Goal: Task Accomplishment & Management: Complete application form

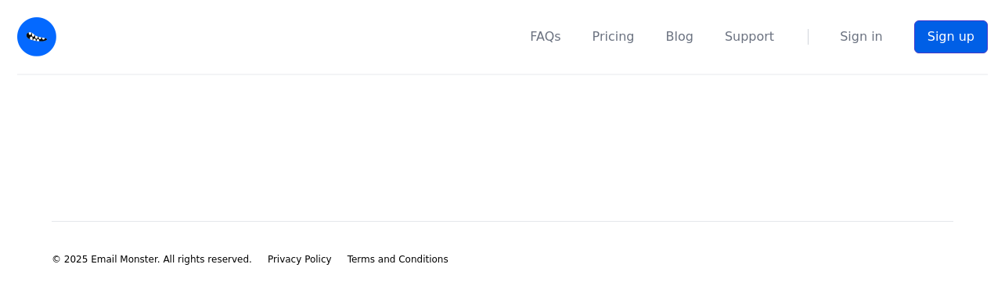
click at [948, 40] on link "Sign up" at bounding box center [951, 36] width 74 height 33
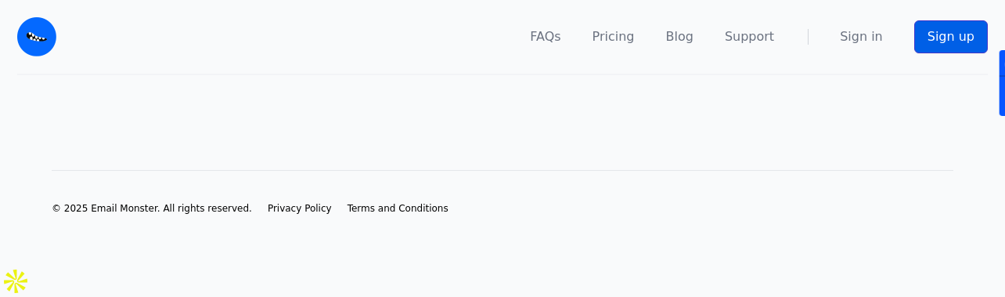
drag, startPoint x: 947, startPoint y: 31, endPoint x: 936, endPoint y: 31, distance: 11.0
click at [945, 31] on link "Sign up" at bounding box center [951, 36] width 74 height 33
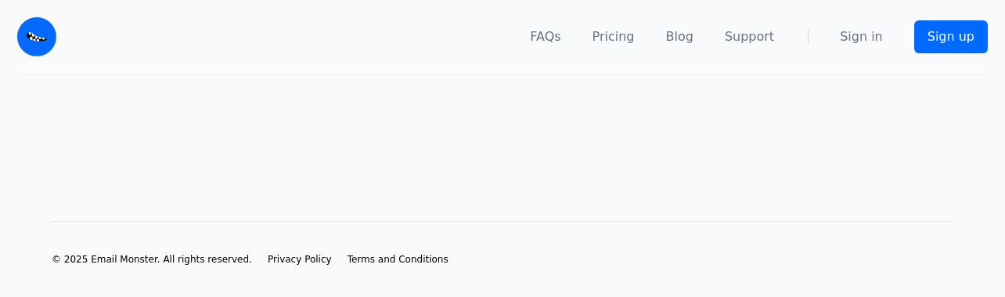
drag, startPoint x: 507, startPoint y: 162, endPoint x: 505, endPoint y: 154, distance: 8.0
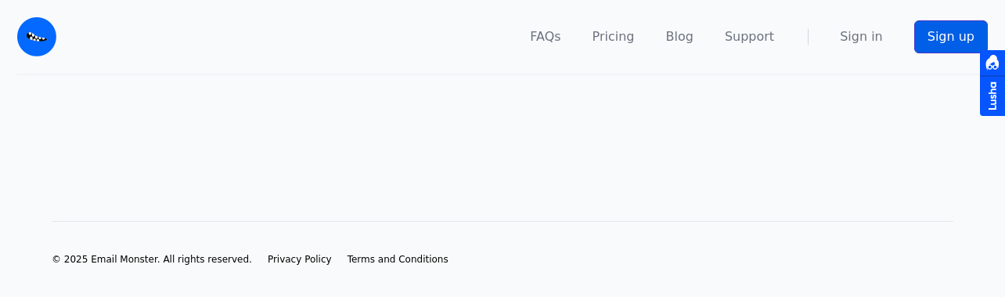
drag, startPoint x: 505, startPoint y: 154, endPoint x: 935, endPoint y: 37, distance: 445.3
click at [935, 37] on link "Sign up" at bounding box center [951, 36] width 74 height 33
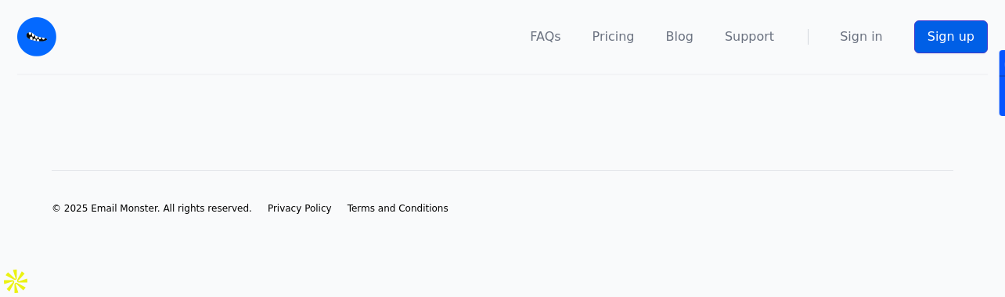
click at [948, 33] on link "Sign up" at bounding box center [951, 36] width 74 height 33
click at [945, 30] on link "Sign up" at bounding box center [951, 36] width 74 height 33
click at [872, 38] on link "Sign in" at bounding box center [861, 36] width 43 height 19
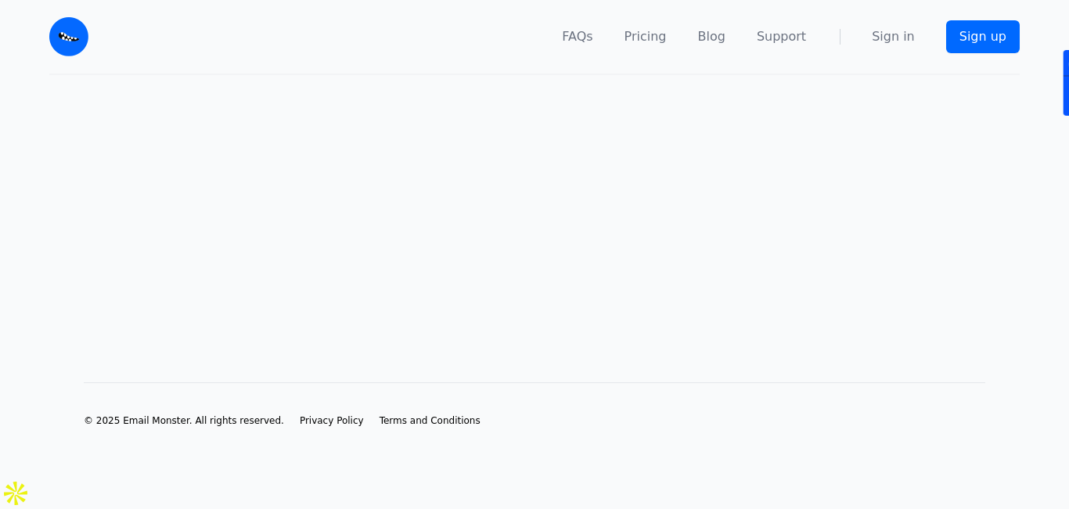
click at [875, 46] on nav "FAQs Pricing Blog Support Sign in Sign up" at bounding box center [563, 37] width 912 height 74
click at [879, 43] on nav "FAQs Pricing Blog Support Sign in Sign up" at bounding box center [563, 37] width 912 height 74
click at [895, 41] on link "Sign in" at bounding box center [893, 36] width 43 height 19
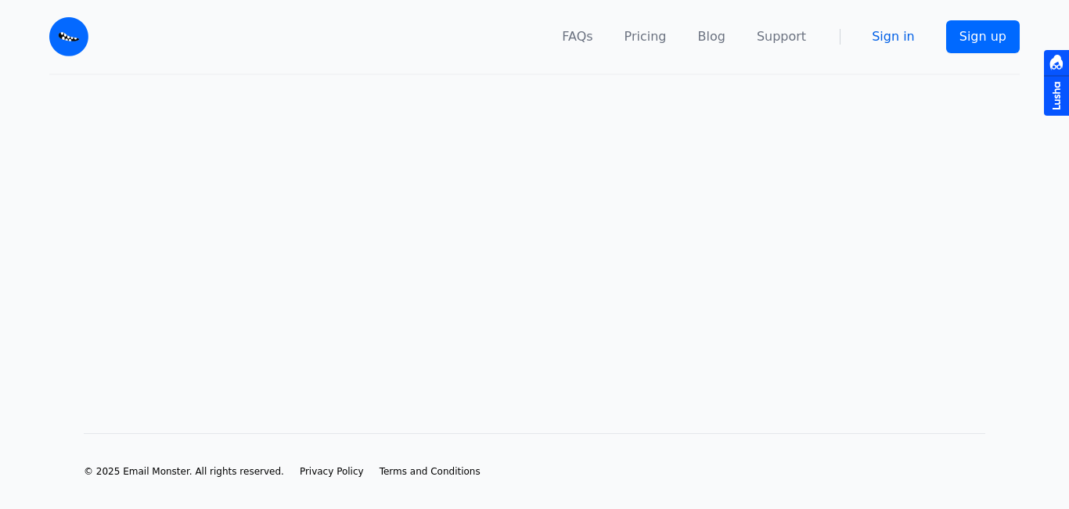
drag, startPoint x: 901, startPoint y: 44, endPoint x: 893, endPoint y: 43, distance: 7.9
click at [898, 43] on link "Sign in" at bounding box center [893, 36] width 43 height 19
